Goal: Task Accomplishment & Management: Complete application form

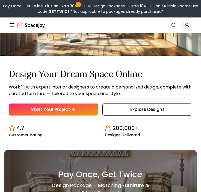
scroll to position [67, 0]
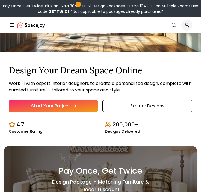
click at [65, 107] on link "Start Your Project" at bounding box center [53, 106] width 89 height 12
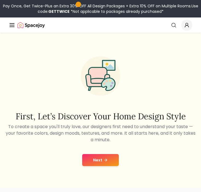
click at [100, 159] on button "Next" at bounding box center [100, 160] width 37 height 12
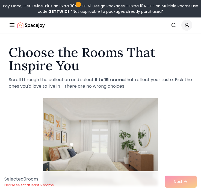
click at [93, 134] on img at bounding box center [100, 142] width 115 height 92
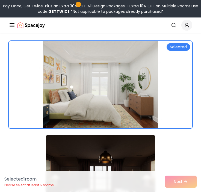
scroll to position [59, 0]
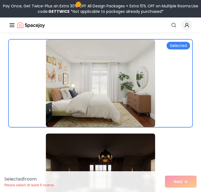
click at [172, 183] on div "Selected 1 room Please select at least 5 rooms Next" at bounding box center [100, 182] width 201 height 21
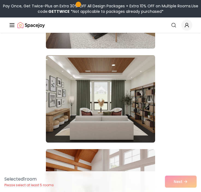
scroll to position [8044, 0]
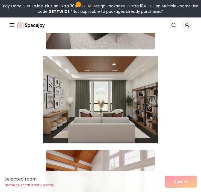
click at [125, 116] on img at bounding box center [100, 100] width 115 height 92
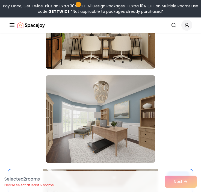
scroll to position [7929, 0]
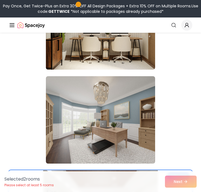
click at [125, 116] on img at bounding box center [100, 120] width 109 height 88
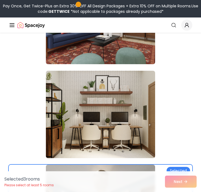
click at [125, 116] on img at bounding box center [100, 115] width 109 height 88
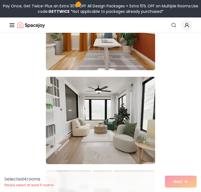
scroll to position [7272, 0]
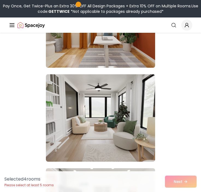
click at [125, 116] on img at bounding box center [100, 118] width 109 height 88
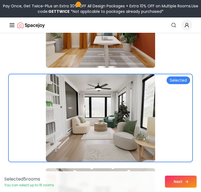
click at [174, 177] on button "Next" at bounding box center [181, 182] width 32 height 12
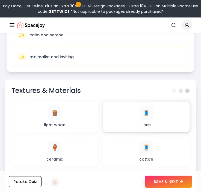
scroll to position [406, 0]
